Goal: Task Accomplishment & Management: Manage account settings

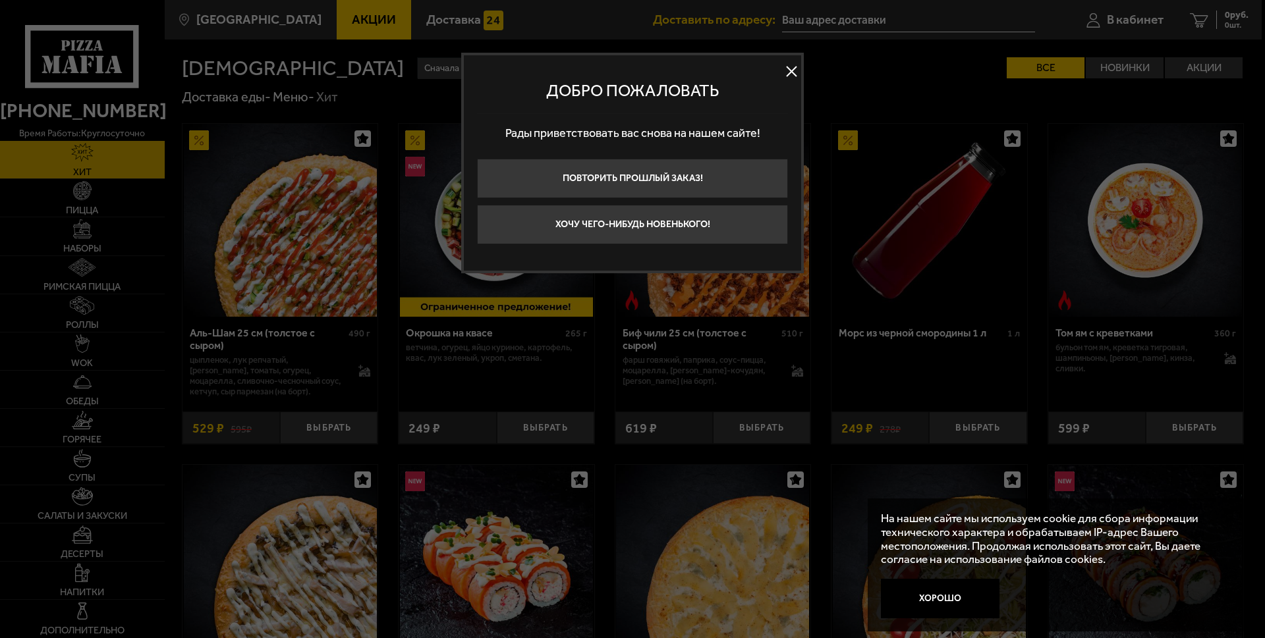
click at [792, 73] on button at bounding box center [791, 72] width 20 height 20
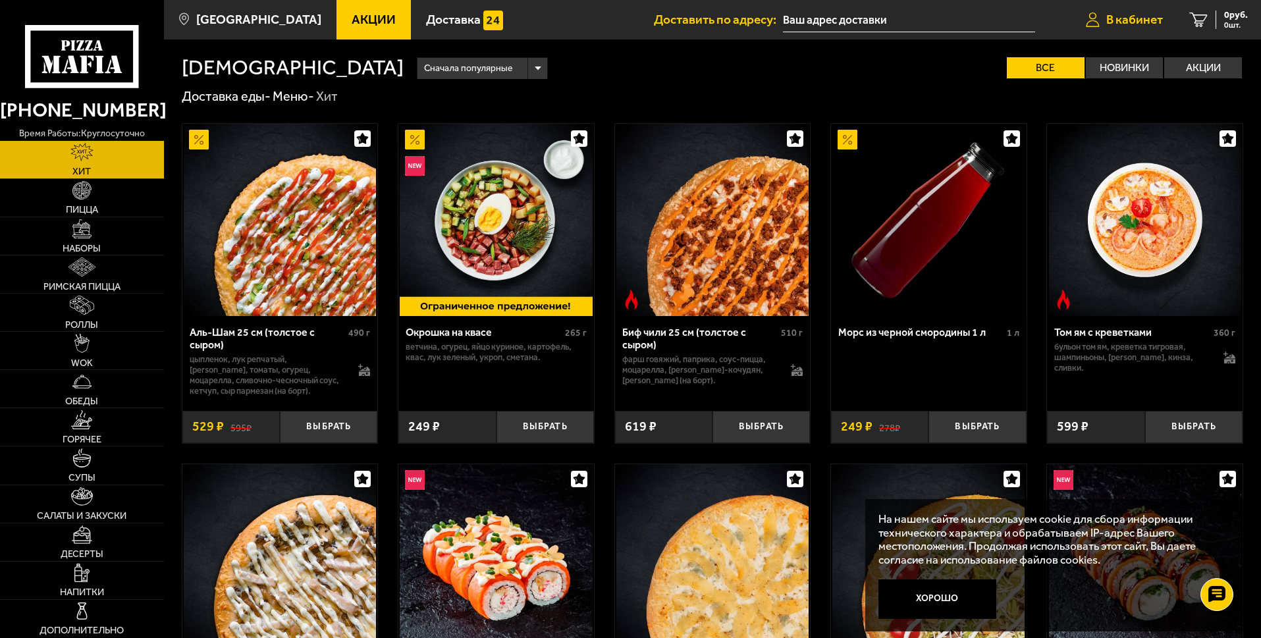
click at [1123, 20] on span "В кабинет" at bounding box center [1134, 19] width 57 height 13
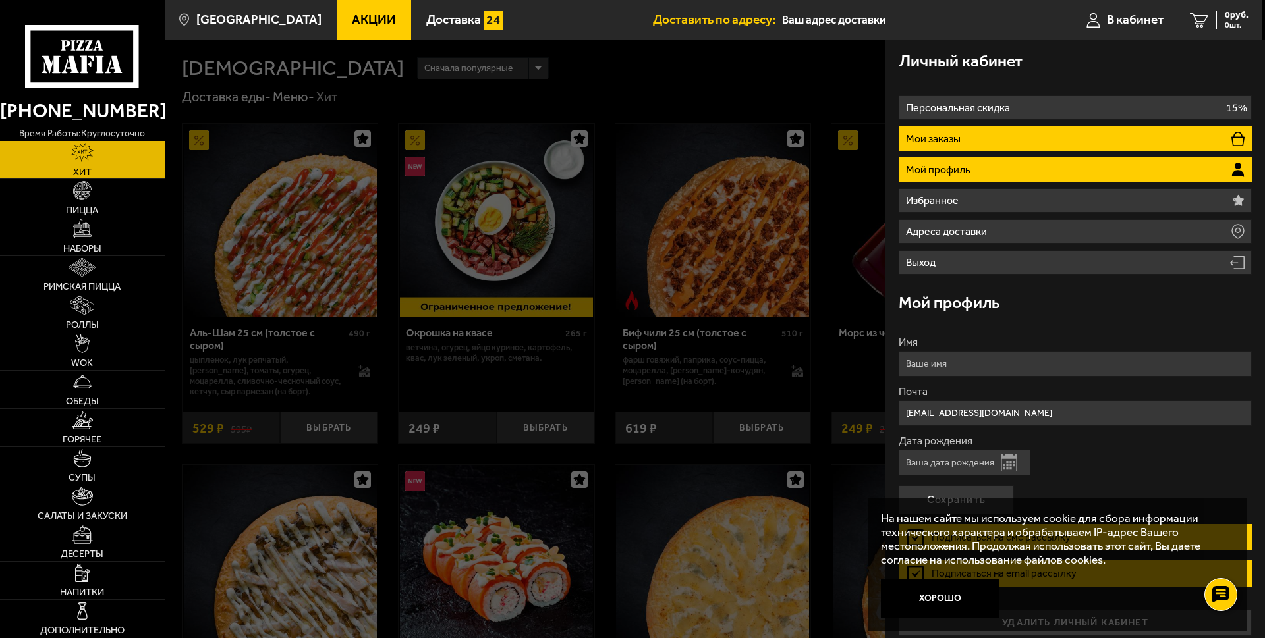
click at [986, 140] on li "Мои заказы" at bounding box center [1074, 138] width 353 height 24
